Goal: Task Accomplishment & Management: Manage account settings

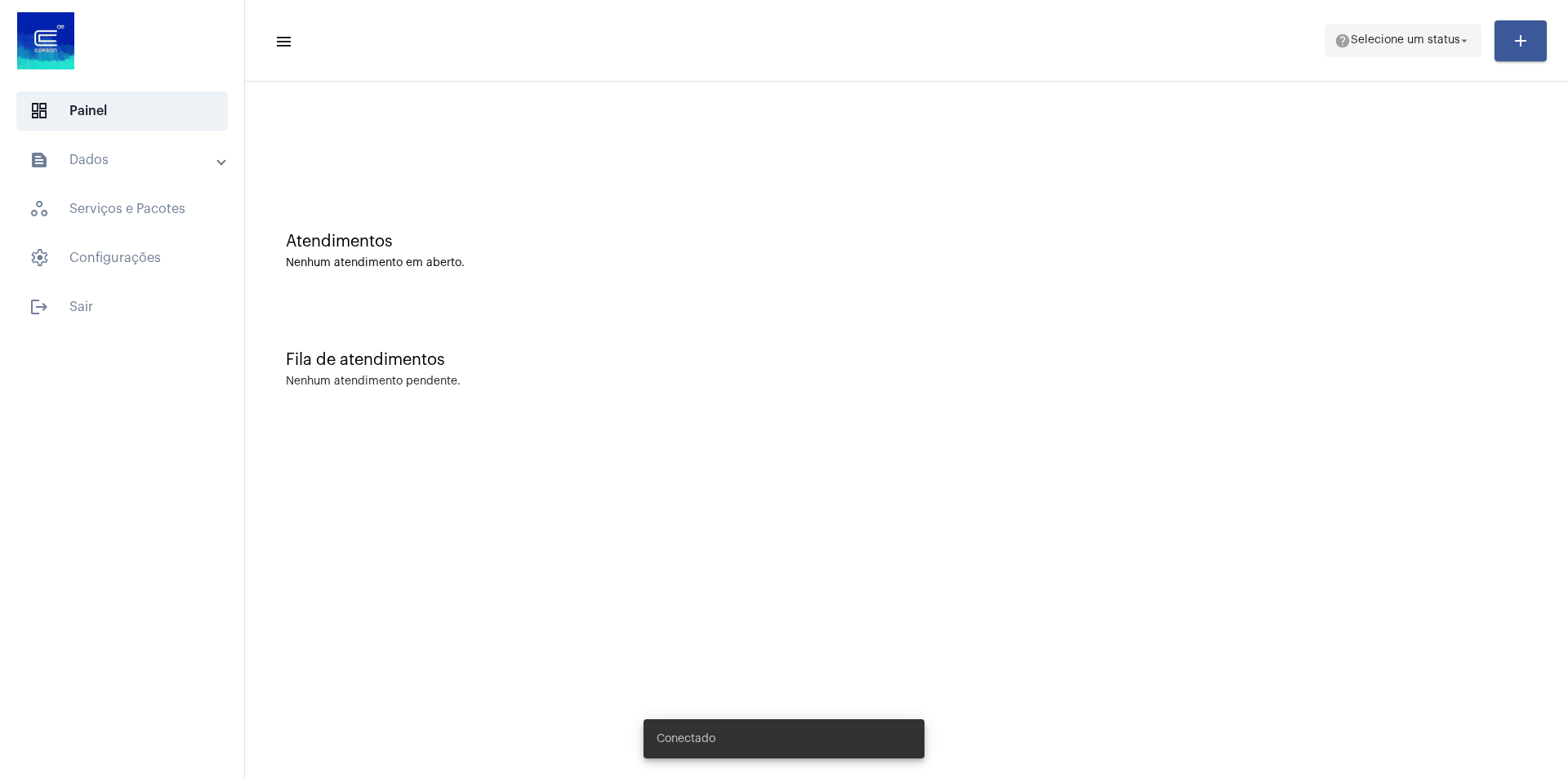
click at [1462, 41] on mat-icon "arrow_drop_down" at bounding box center [1464, 41] width 15 height 15
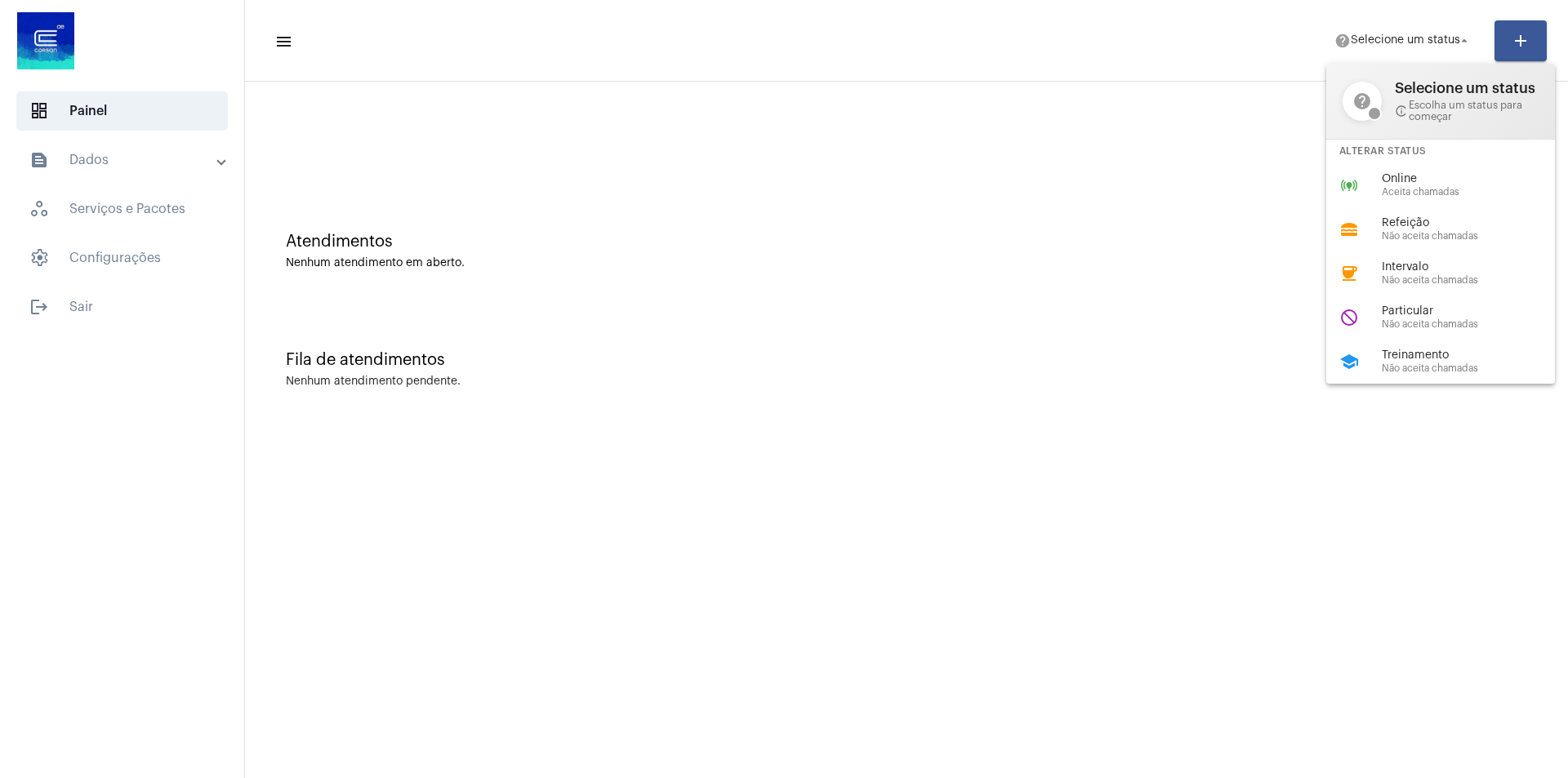
click at [1456, 102] on span "info_outline Escolha um status para começar" at bounding box center [1467, 111] width 144 height 23
click at [1039, 217] on div at bounding box center [784, 389] width 1568 height 778
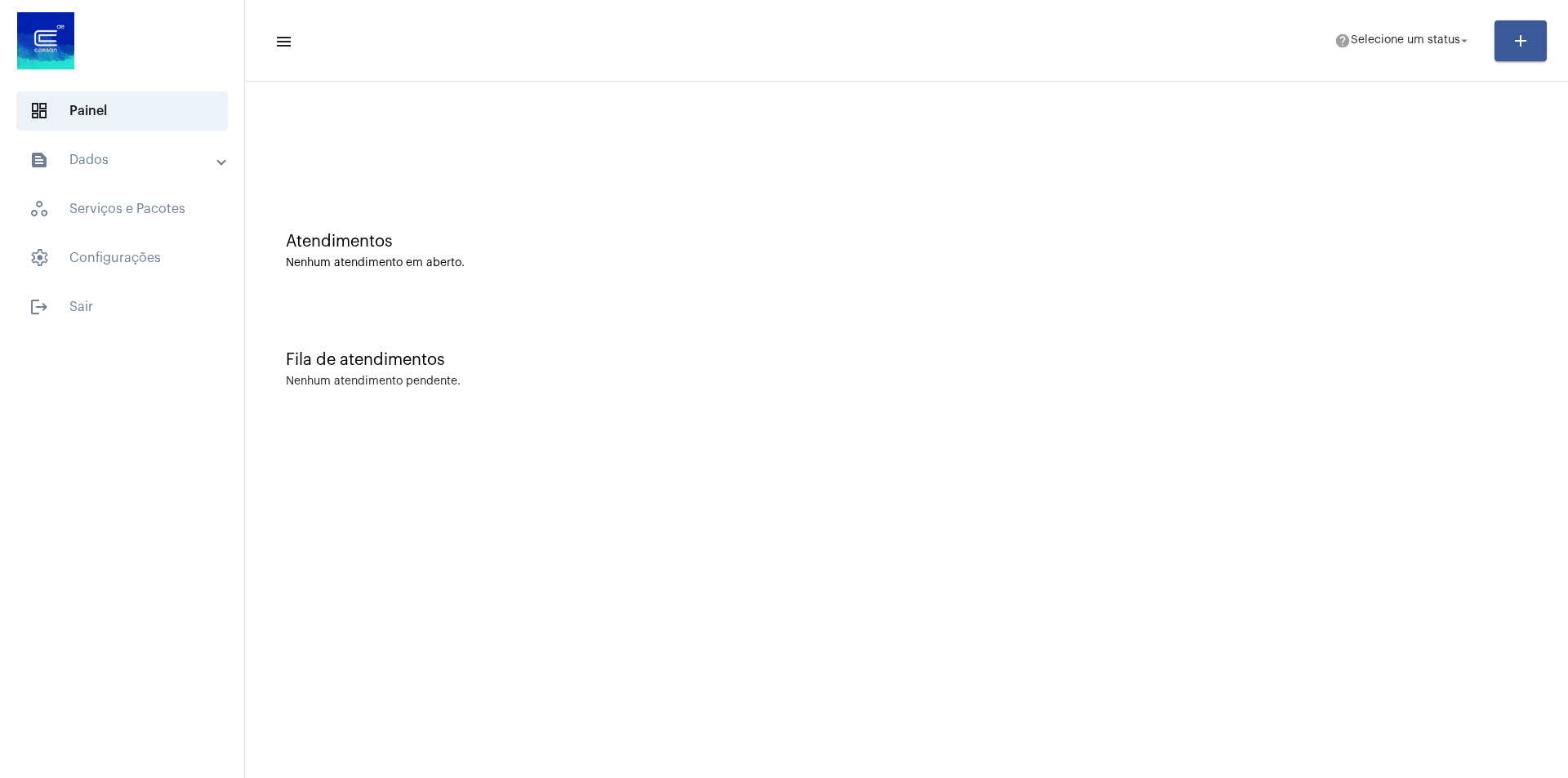
click at [1521, 38] on mat-icon "add" at bounding box center [1520, 41] width 20 height 20
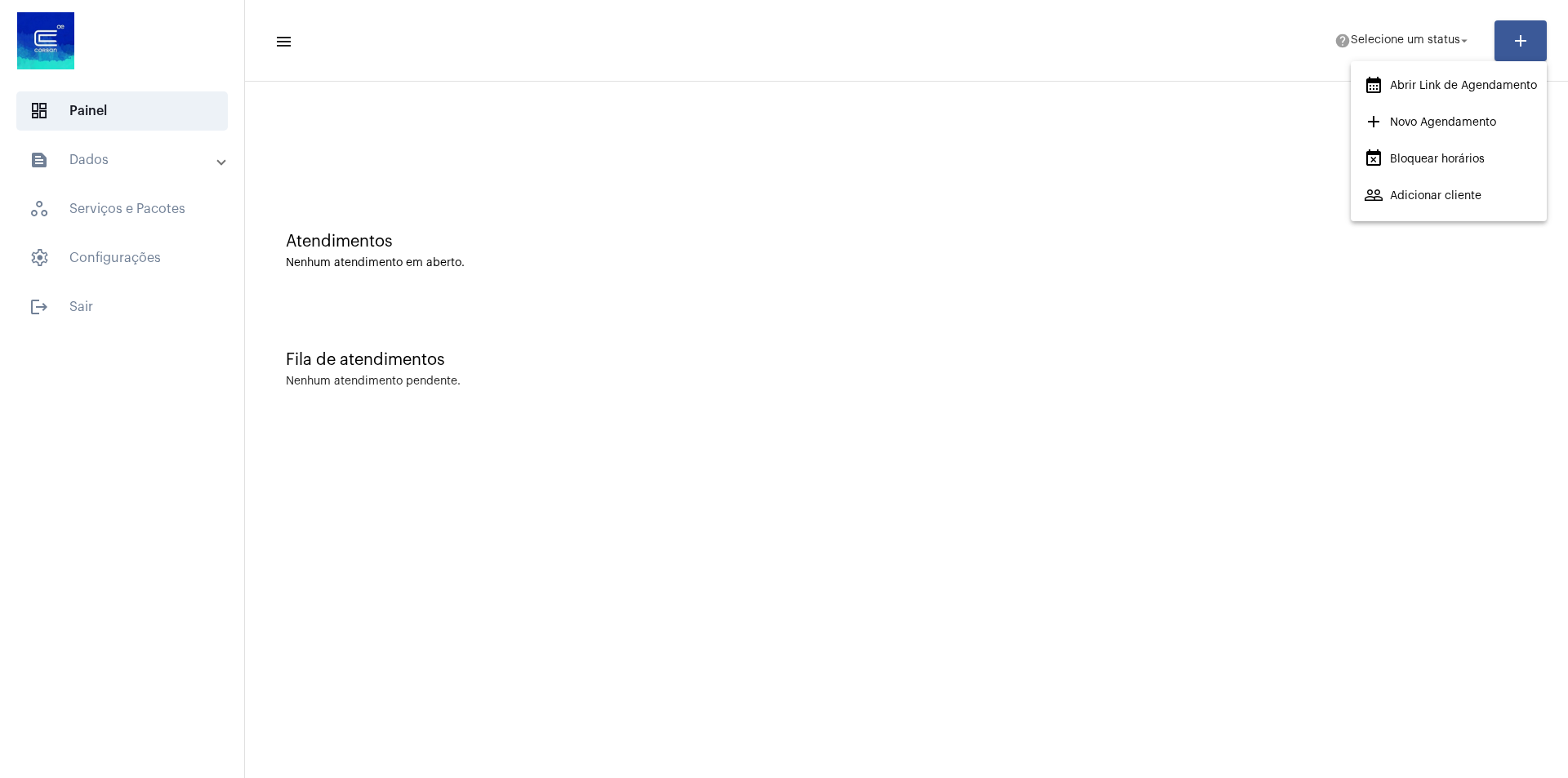
click at [1189, 39] on div at bounding box center [784, 389] width 1568 height 778
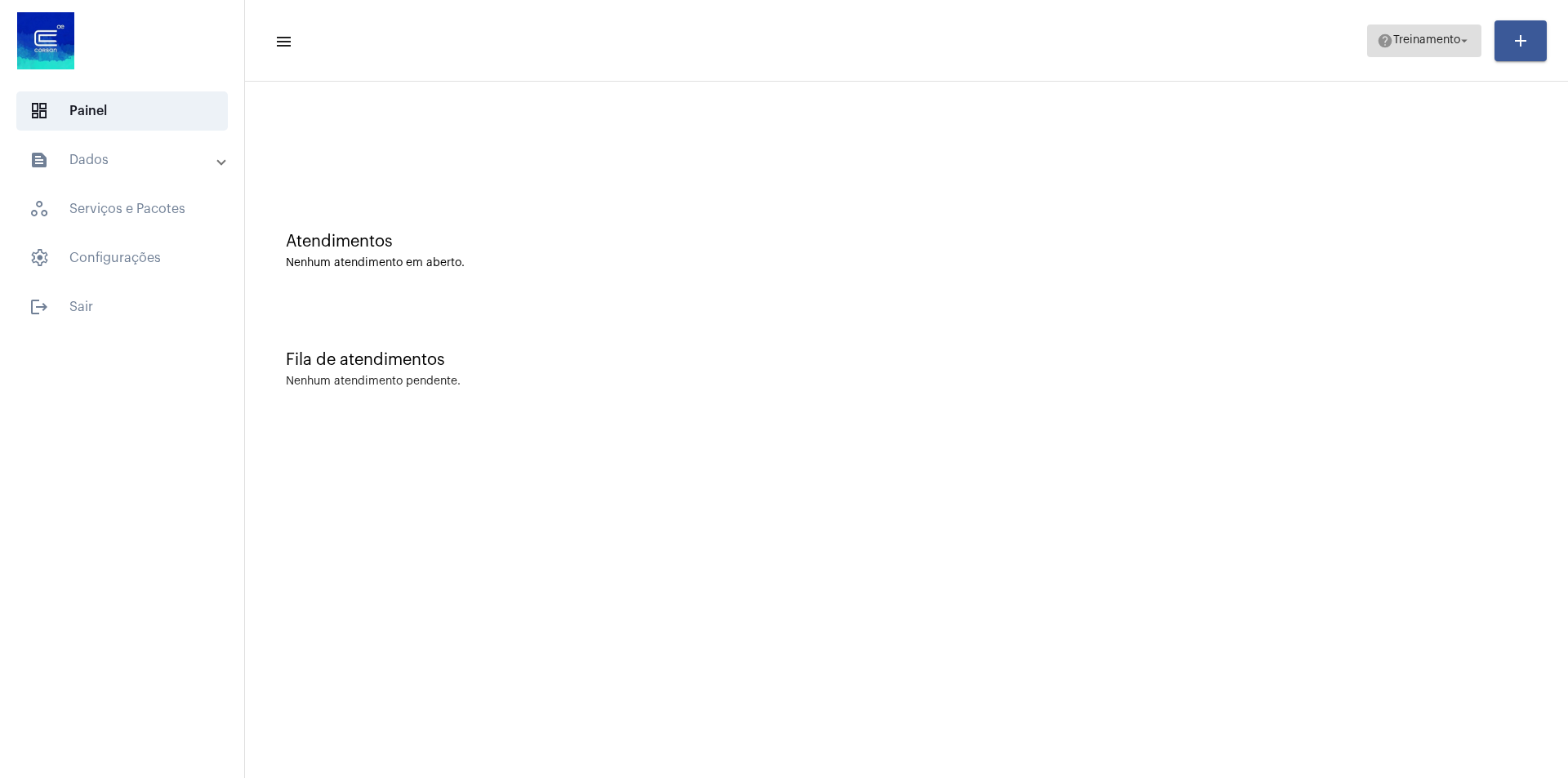
click at [1467, 44] on mat-icon "arrow_drop_down" at bounding box center [1464, 41] width 15 height 15
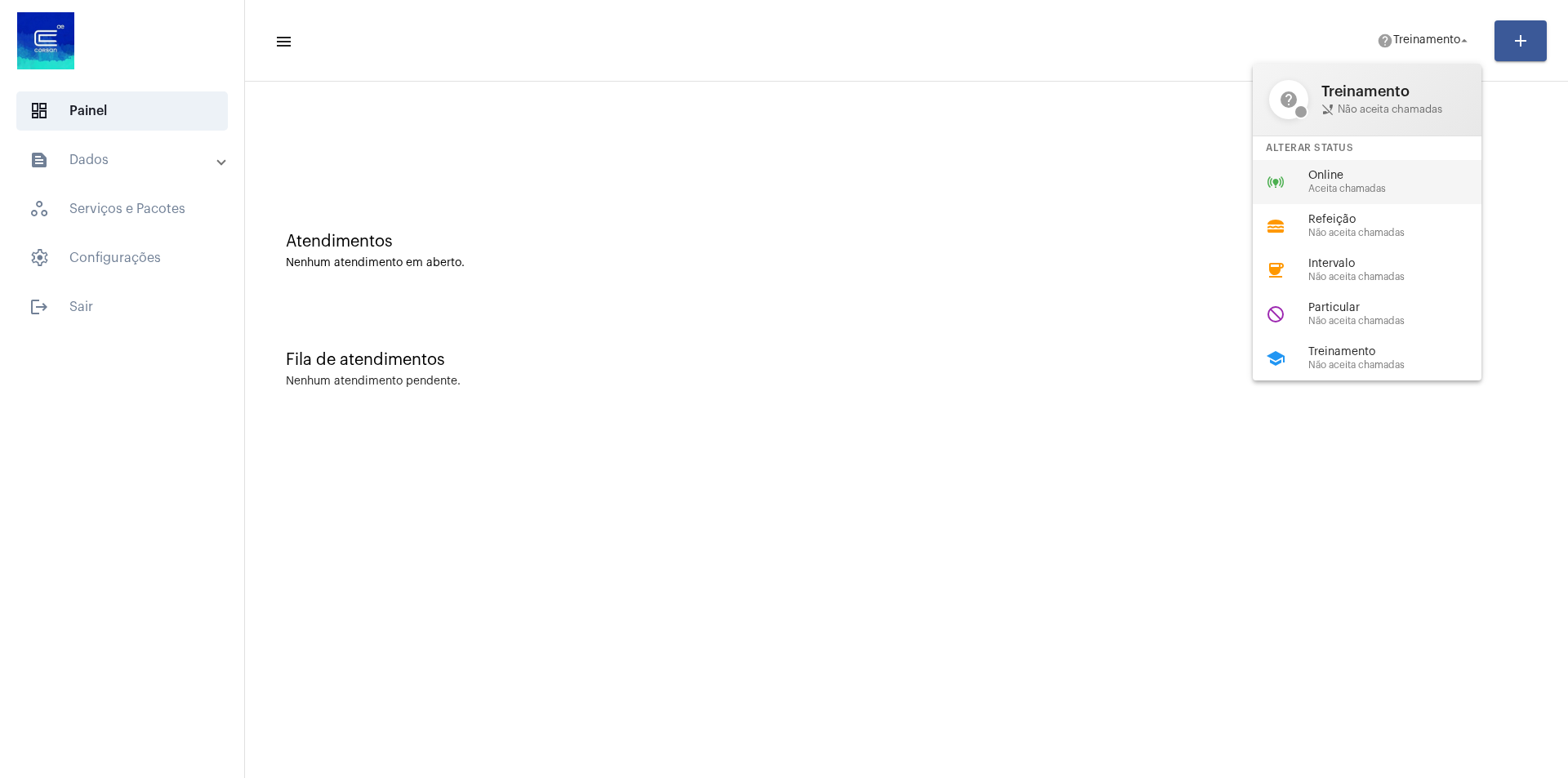
click at [1318, 177] on span "Online" at bounding box center [1401, 176] width 187 height 12
